Goal: Information Seeking & Learning: Learn about a topic

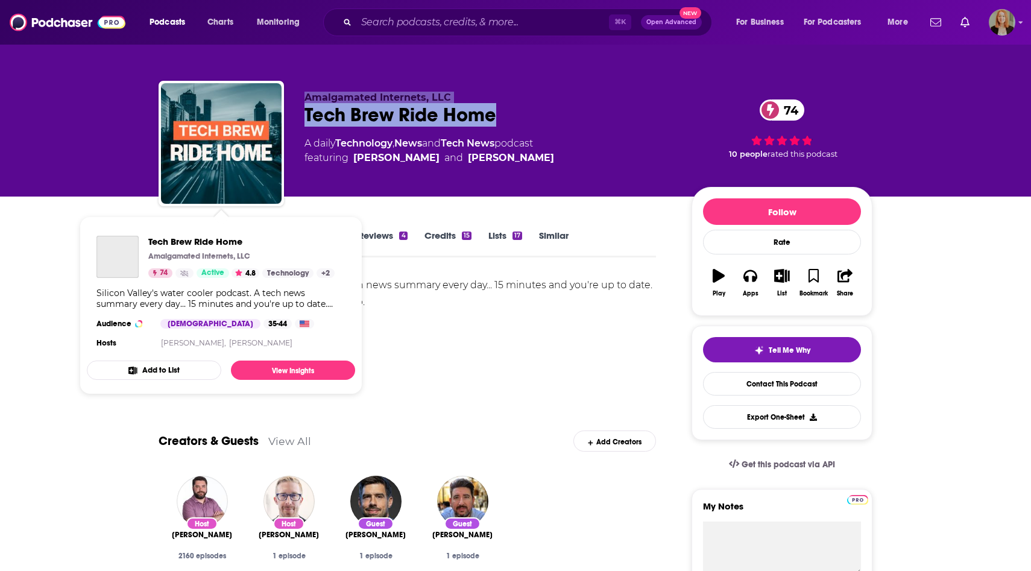
drag, startPoint x: 499, startPoint y: 118, endPoint x: 257, endPoint y: 123, distance: 241.3
click at [258, 124] on div "Amalgamated Internets, LLC Tech Brew Ride Home 74 A daily Technology , News and…" at bounding box center [516, 146] width 714 height 130
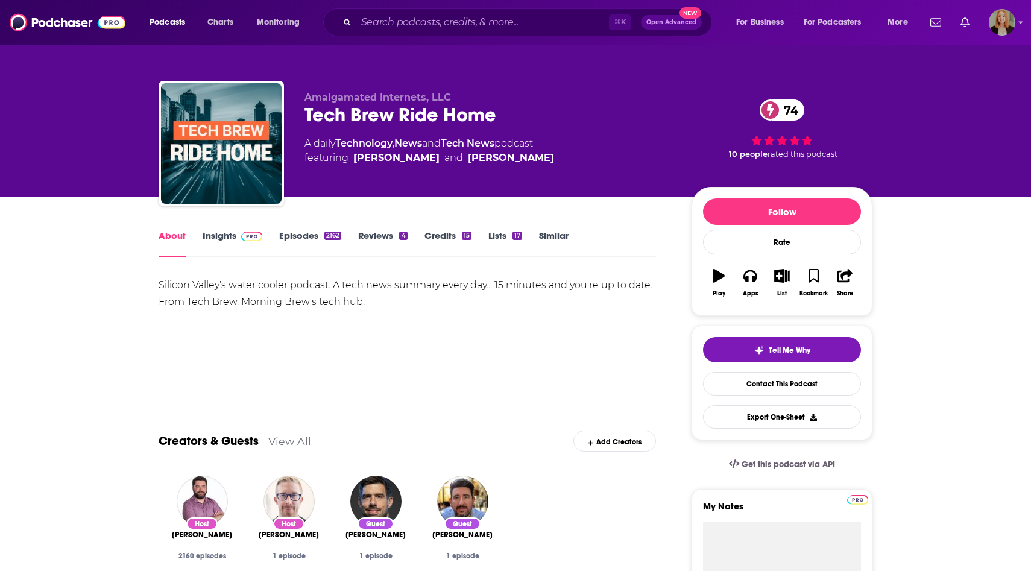
click at [294, 124] on div "Amalgamated Internets, LLC Tech Brew Ride Home 74 A daily Technology , News and…" at bounding box center [516, 146] width 714 height 130
drag, startPoint x: 303, startPoint y: 120, endPoint x: 485, endPoint y: 125, distance: 181.6
click at [487, 127] on div "Amalgamated Internets, LLC Tech Brew Ride Home 74 A daily Technology , News and…" at bounding box center [516, 146] width 714 height 130
click at [470, 125] on div "Tech Brew Ride Home 74" at bounding box center [489, 115] width 368 height 24
drag, startPoint x: 502, startPoint y: 121, endPoint x: 305, endPoint y: 118, distance: 197.2
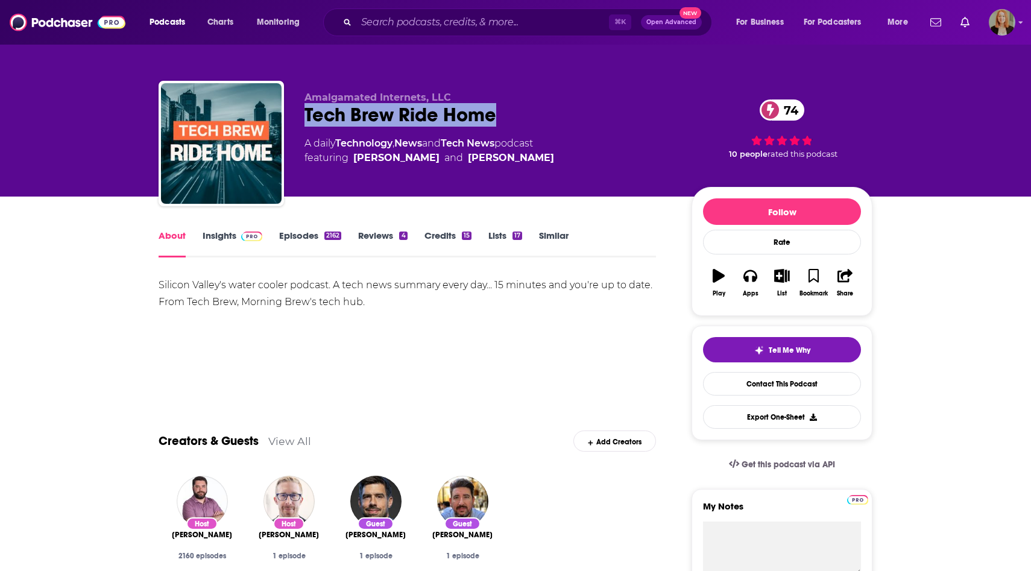
click at [305, 118] on div "Tech Brew Ride Home 74" at bounding box center [489, 115] width 368 height 24
copy h1 "Tech Brew Ride Home"
drag, startPoint x: 350, startPoint y: 158, endPoint x: 553, endPoint y: 159, distance: 203.2
click at [554, 159] on div "A daily Technology , News and Tech News podcast featuring [PERSON_NAME] and [PE…" at bounding box center [489, 150] width 368 height 29
copy span "[PERSON_NAME] and [PERSON_NAME]"
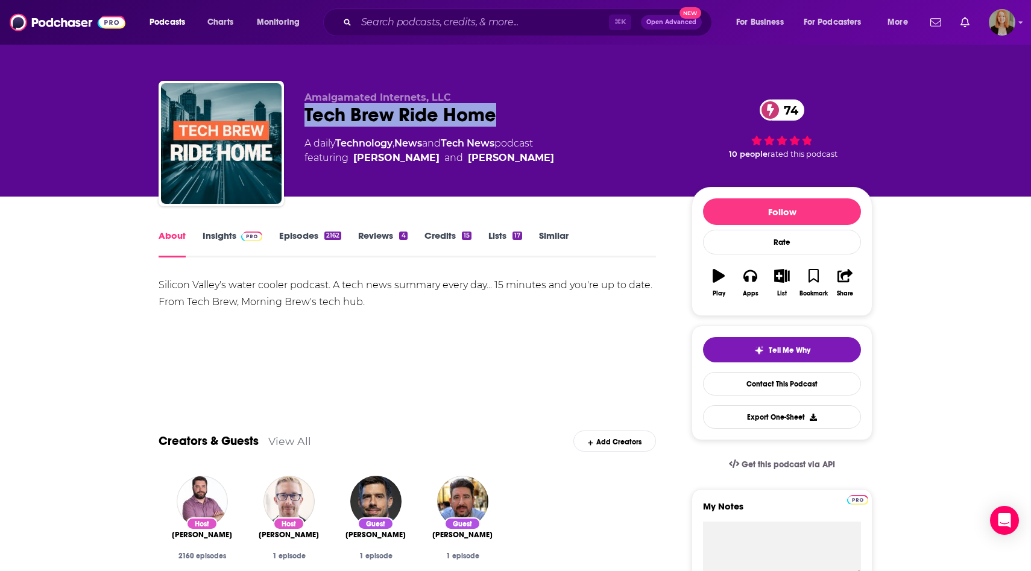
drag, startPoint x: 528, startPoint y: 110, endPoint x: 287, endPoint y: 109, distance: 240.6
click at [287, 109] on div "Amalgamated Internets, LLC Tech Brew Ride Home 74 A daily Technology , News and…" at bounding box center [516, 146] width 714 height 130
copy h1 "Tech Brew Ride Home"
